Goal: Transaction & Acquisition: Purchase product/service

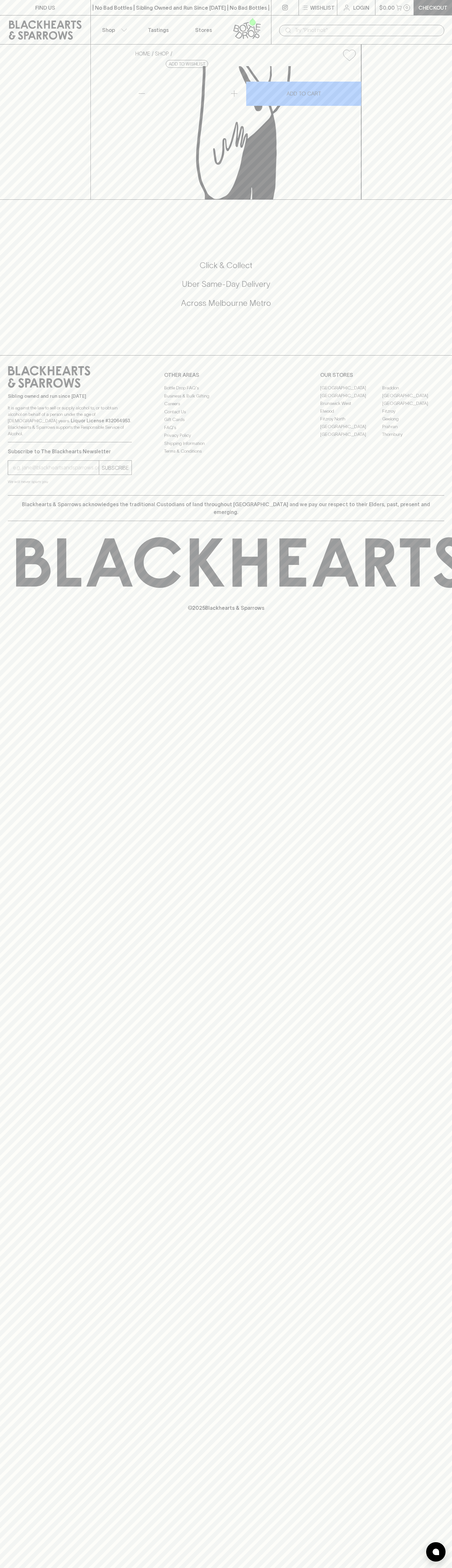
click at [317, 27] on input "text" at bounding box center [366, 30] width 144 height 10
click at [423, 1567] on html "FIND US | No Bad Bottles | Sibling Owned and Run Since 2006 | No Bad Bottles | …" at bounding box center [226, 784] width 452 height 1568
click at [320, 1567] on html "FIND US | No Bad Bottles | Sibling Owned and Run Since 2006 | No Bad Bottles | …" at bounding box center [226, 784] width 452 height 1568
click at [15, 1567] on html "FIND US | No Bad Bottles | Sibling Owned and Run Since 2006 | No Bad Bottles | …" at bounding box center [226, 784] width 452 height 1568
